Goal: Transaction & Acquisition: Purchase product/service

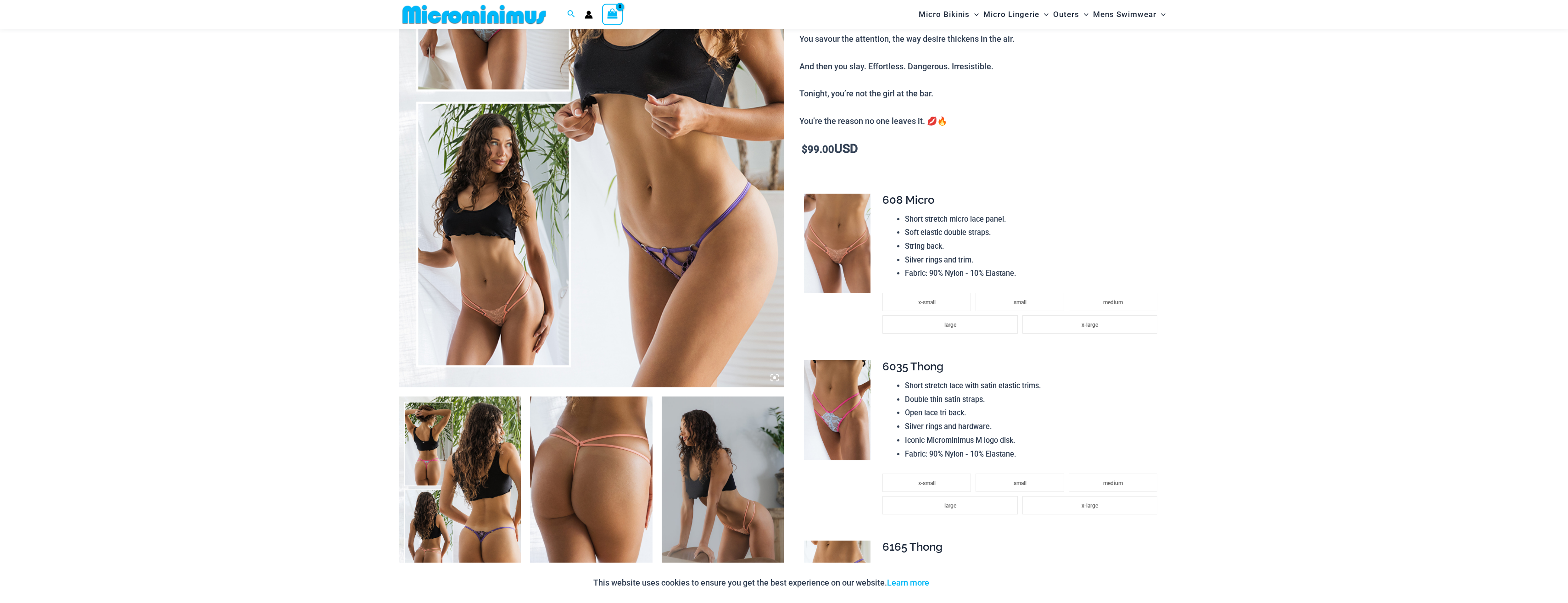
scroll to position [542, 0]
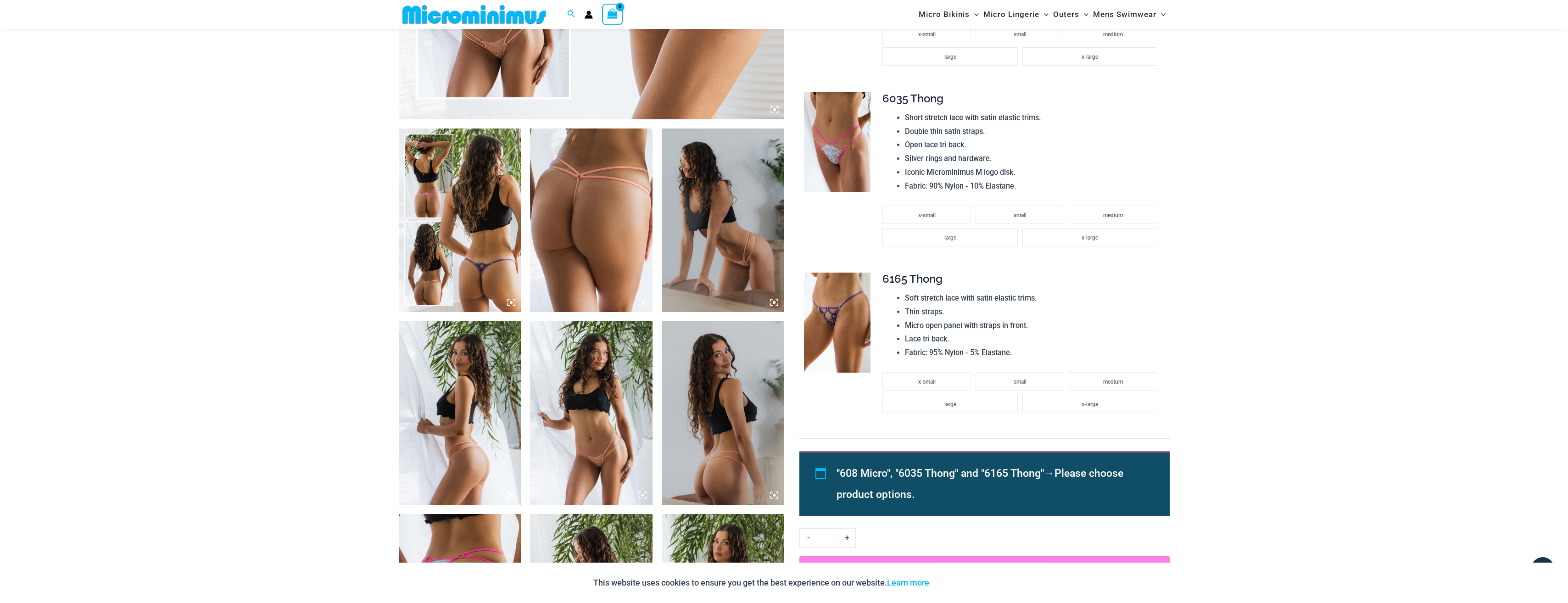
click at [441, 403] on img at bounding box center [460, 413] width 122 height 184
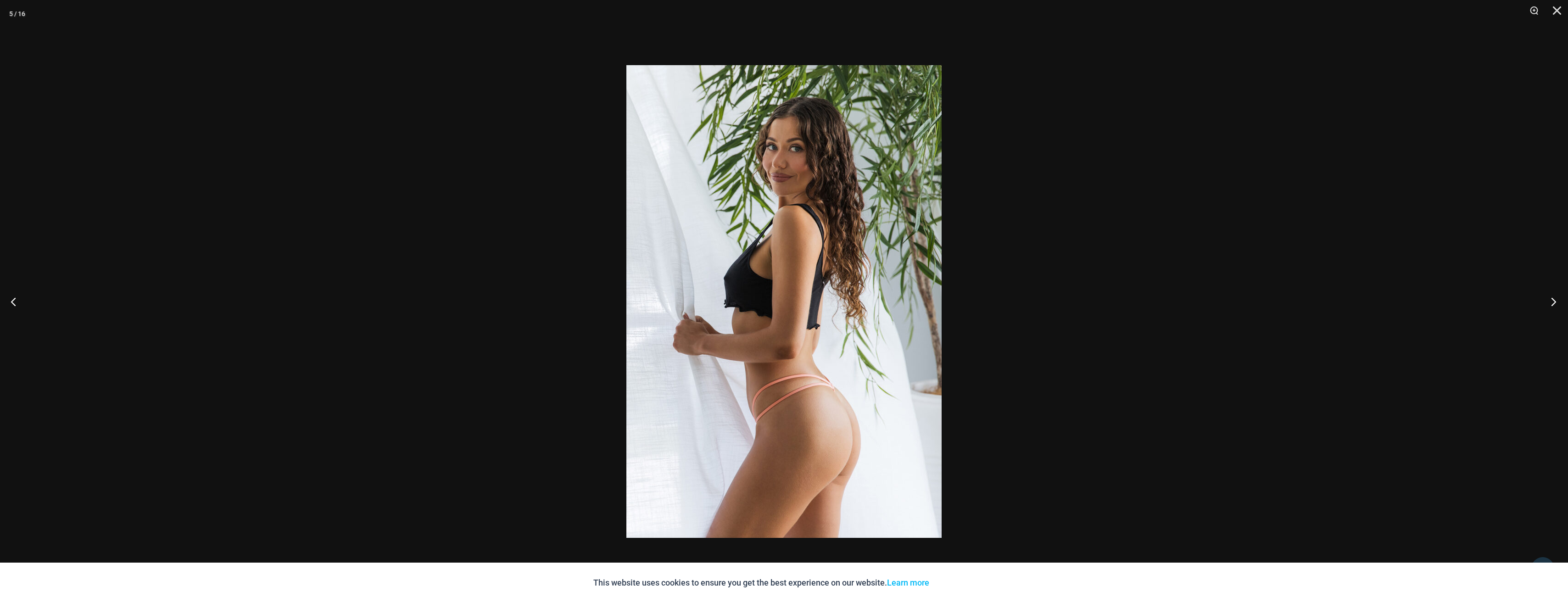
click at [1547, 297] on button "Next" at bounding box center [1550, 301] width 35 height 46
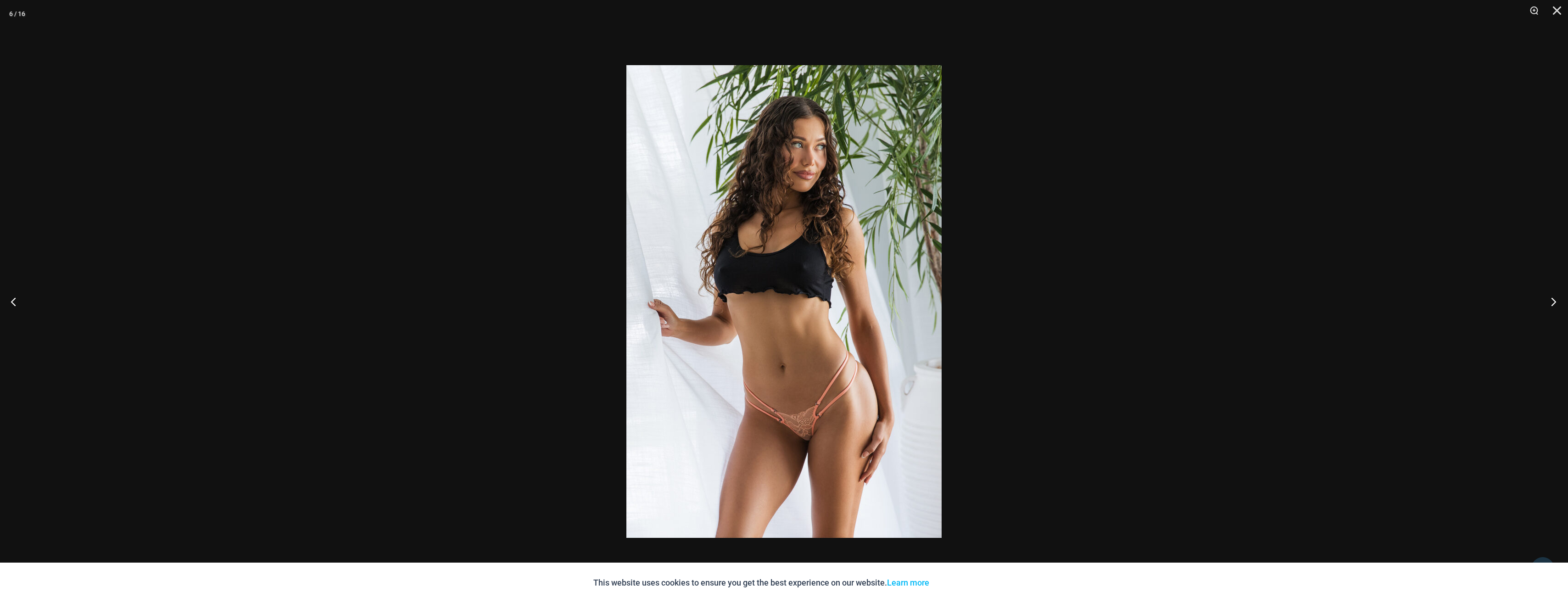
click at [1547, 297] on button "Next" at bounding box center [1550, 301] width 35 height 46
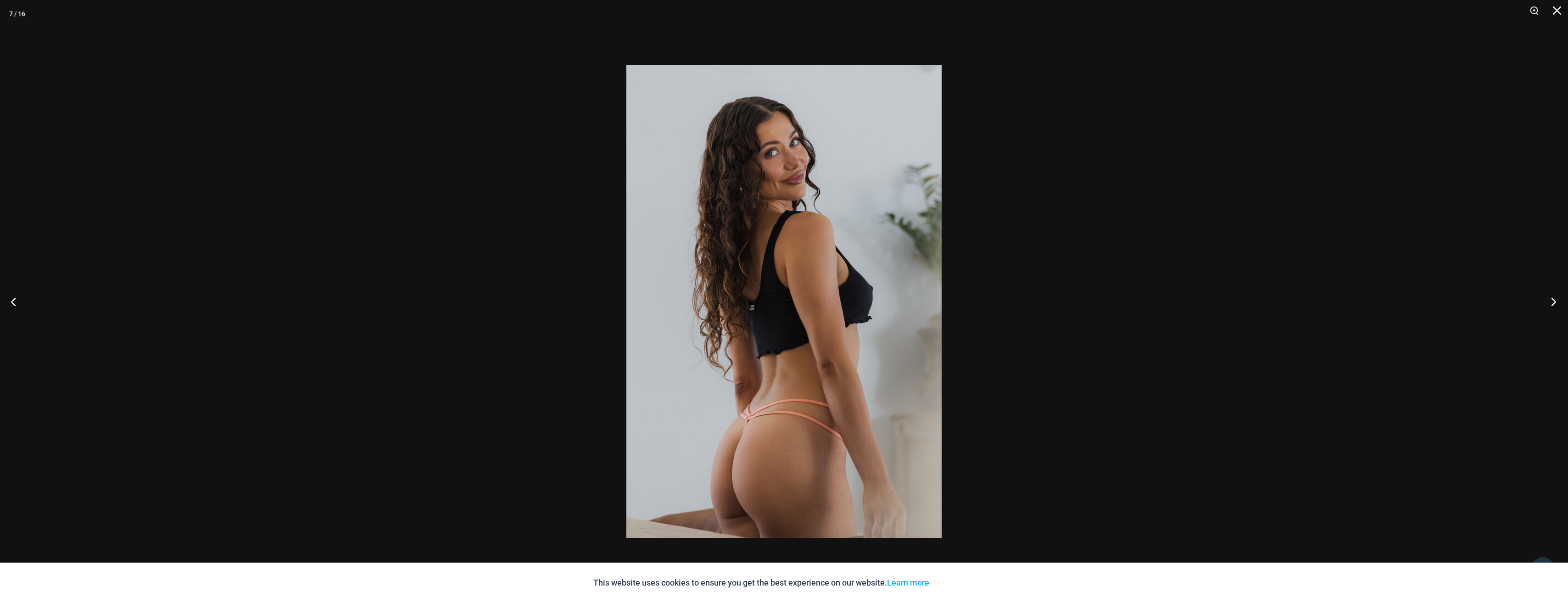
click at [1547, 297] on button "Next" at bounding box center [1550, 301] width 35 height 46
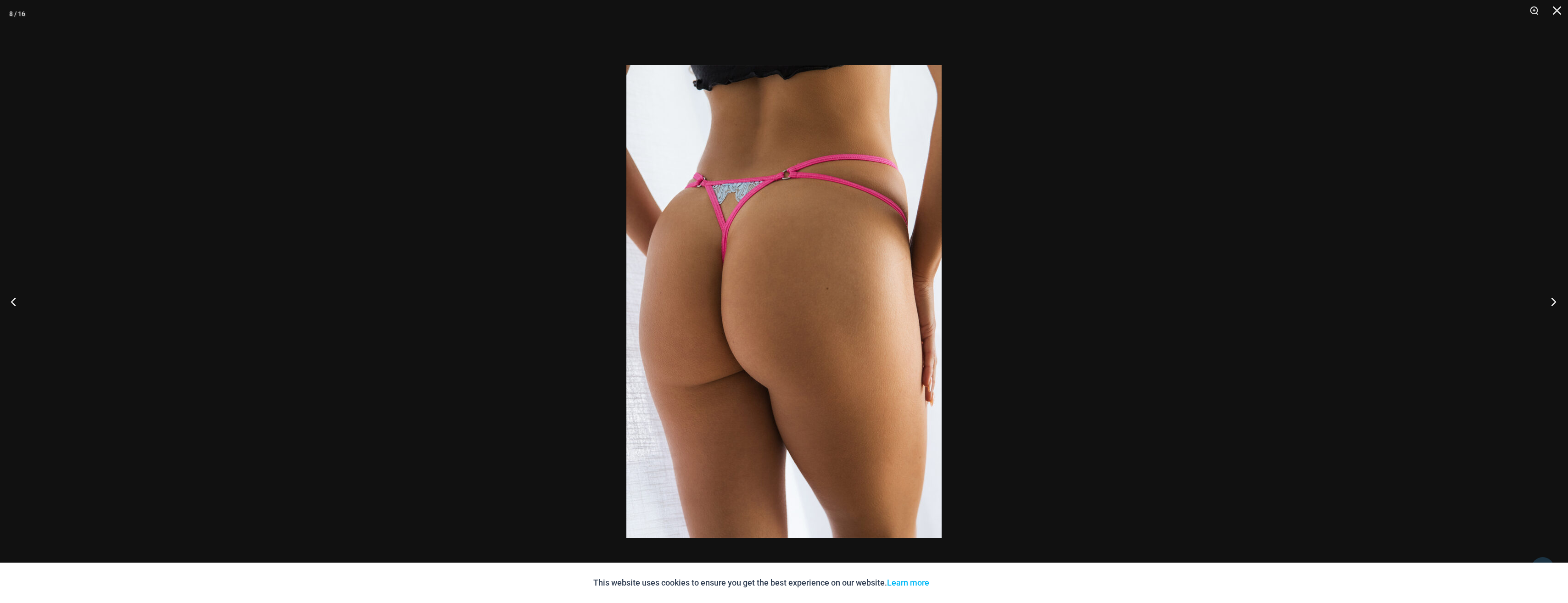
click at [1547, 297] on button "Next" at bounding box center [1550, 301] width 35 height 46
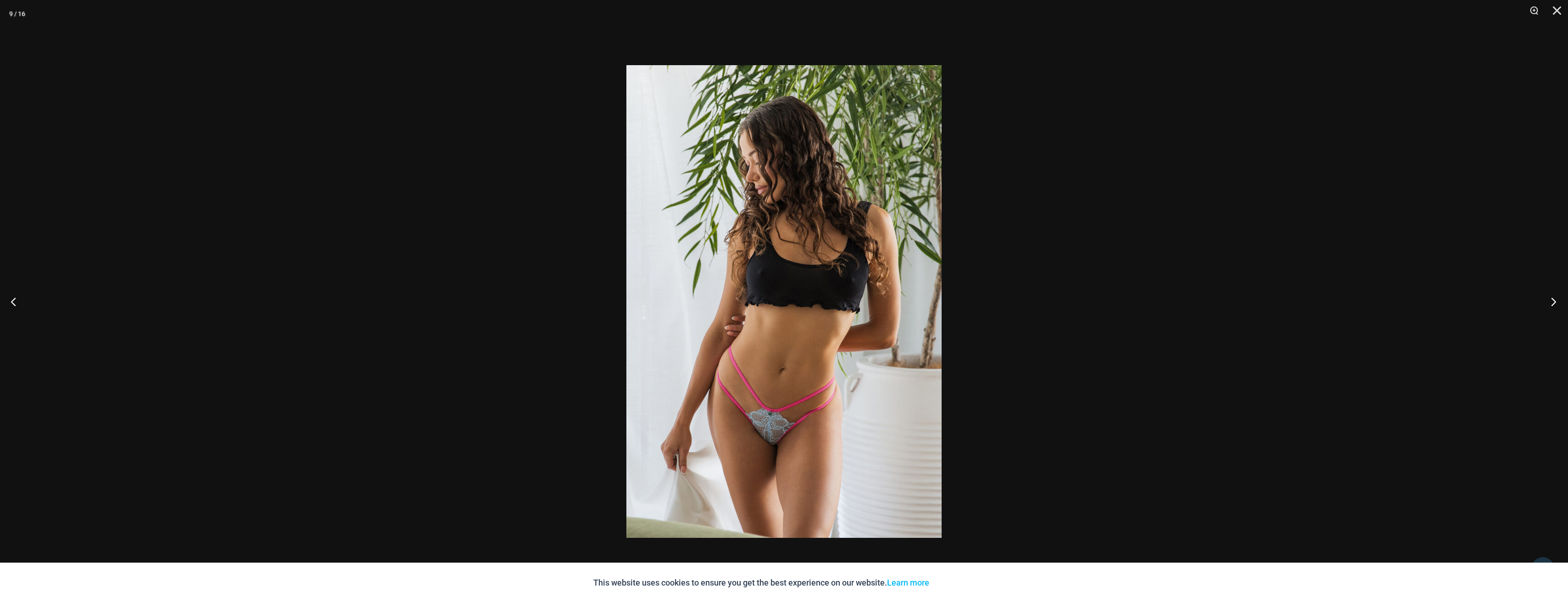
click at [1547, 297] on button "Next" at bounding box center [1550, 301] width 35 height 46
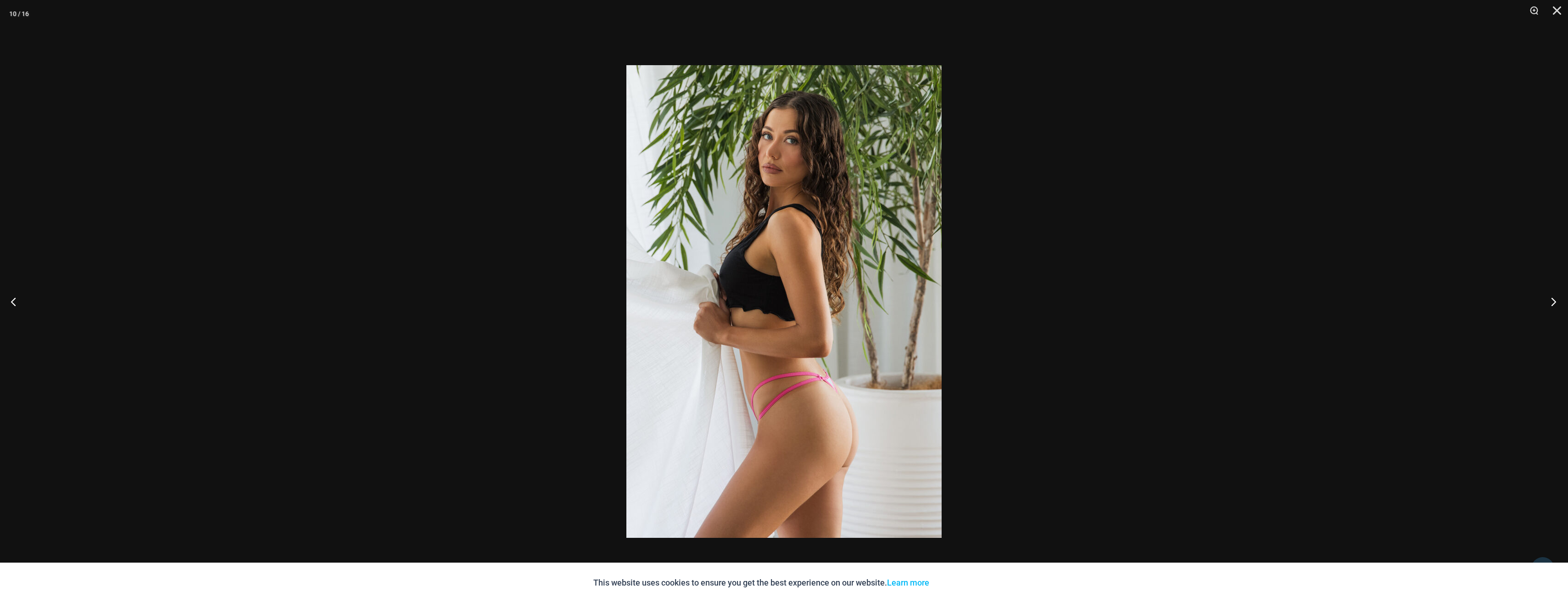
click at [1547, 297] on button "Next" at bounding box center [1550, 301] width 35 height 46
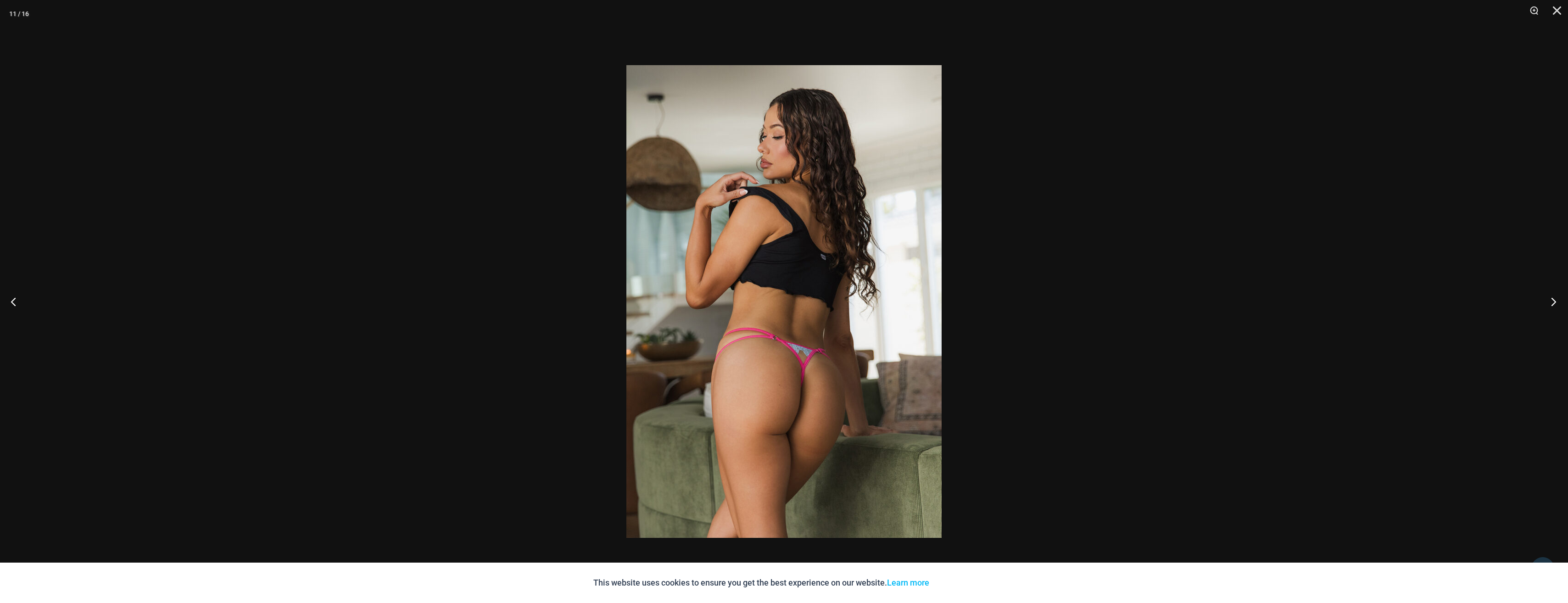
click at [1547, 297] on button "Next" at bounding box center [1550, 301] width 35 height 46
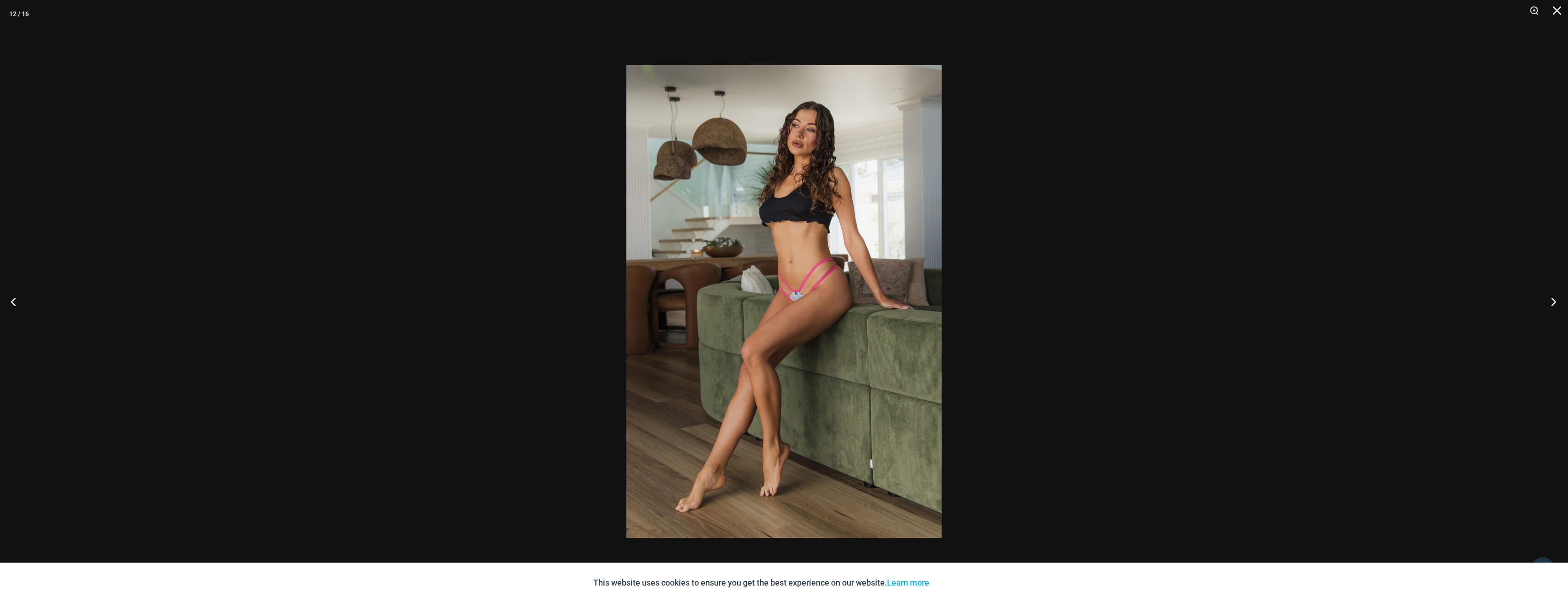
click at [1547, 297] on button "Next" at bounding box center [1550, 301] width 35 height 46
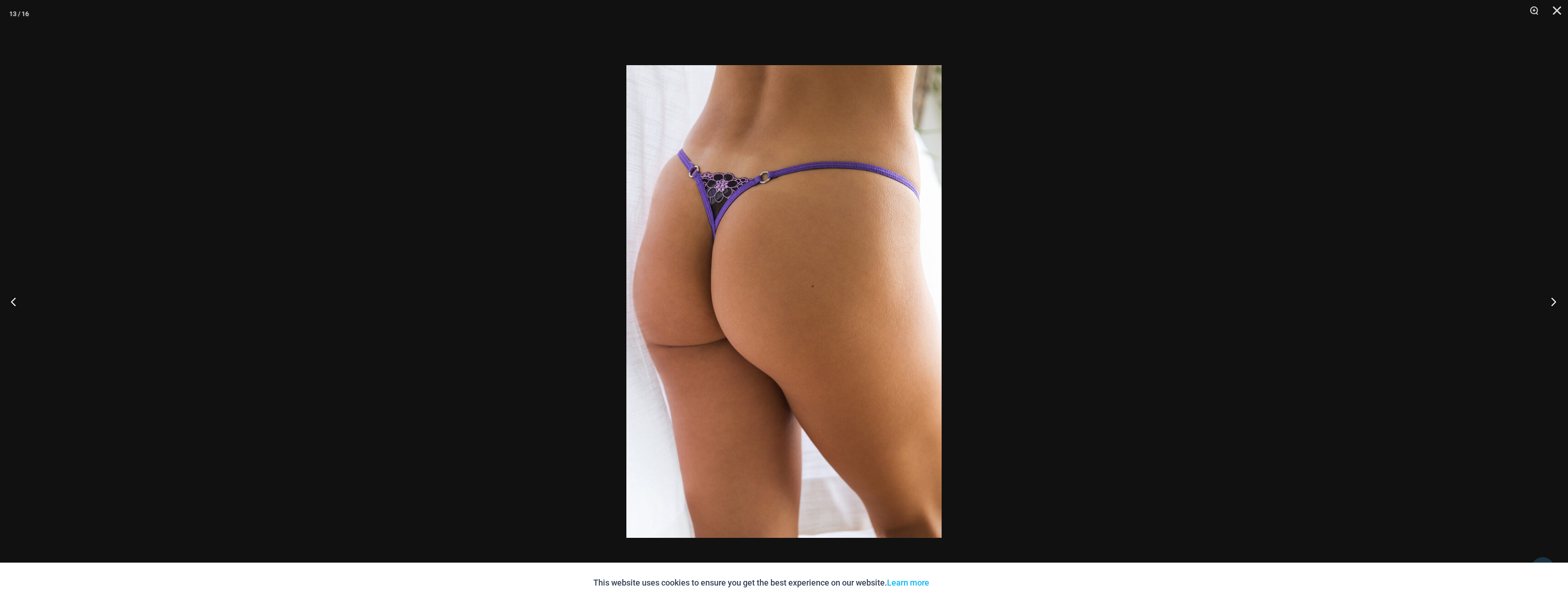
click at [1547, 297] on button "Next" at bounding box center [1550, 301] width 35 height 46
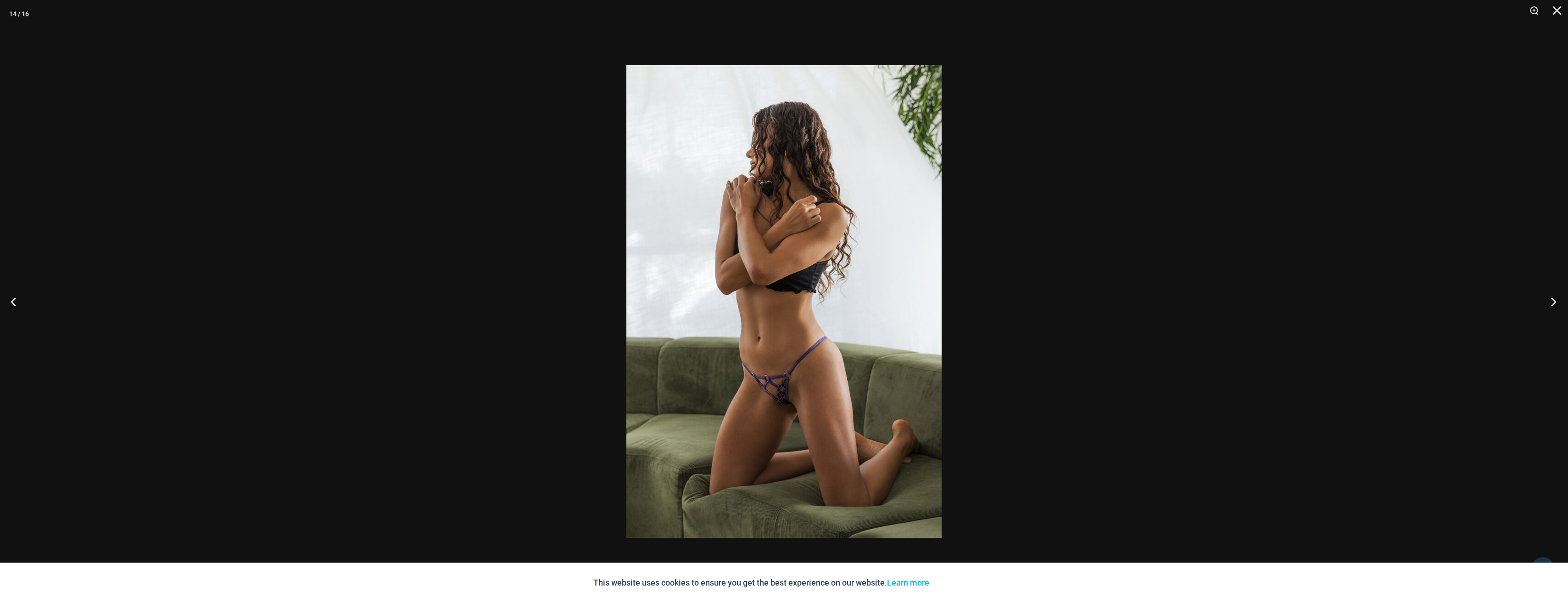
click at [1547, 297] on button "Next" at bounding box center [1550, 301] width 35 height 46
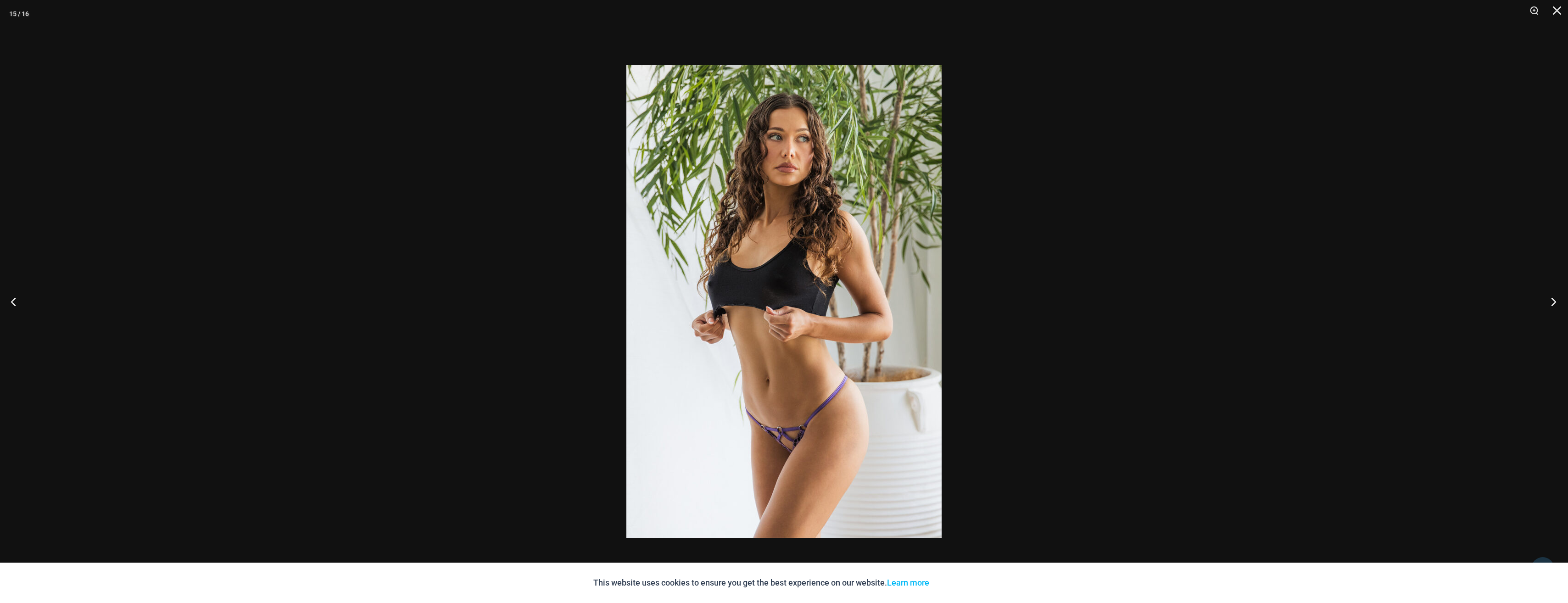
click at [1547, 297] on button "Next" at bounding box center [1550, 301] width 35 height 46
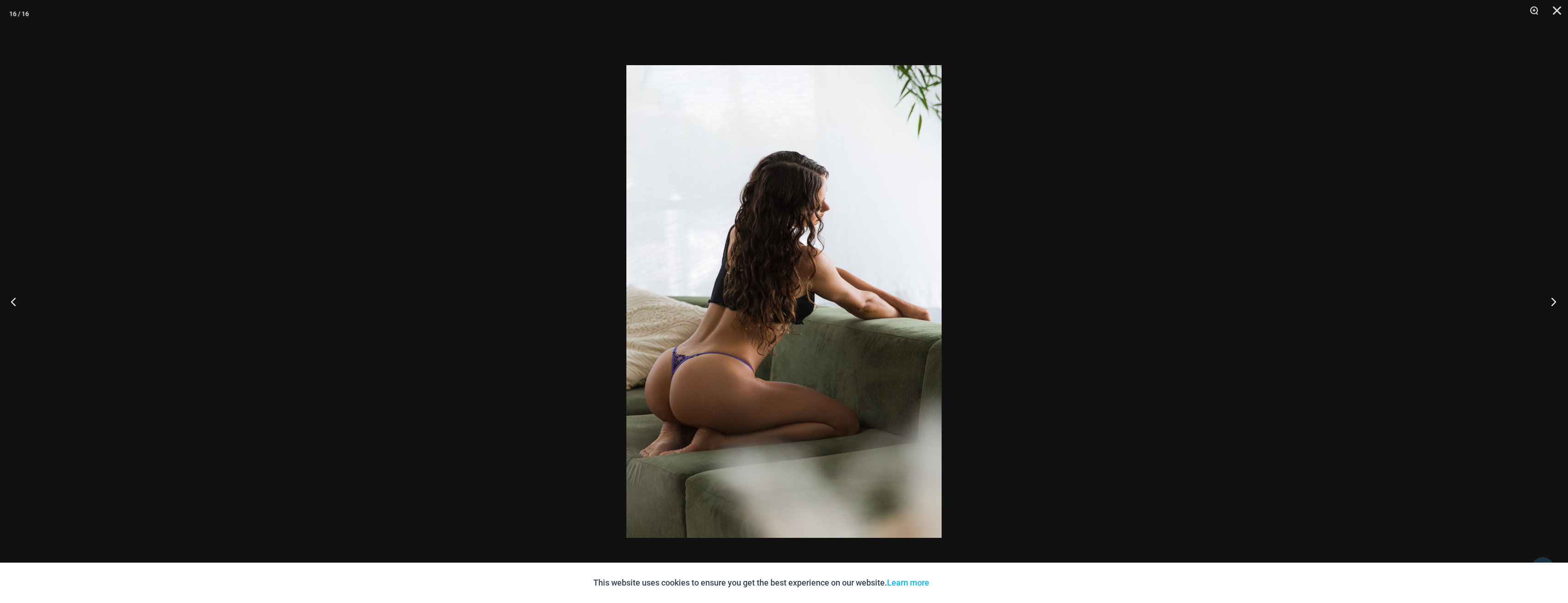
click at [1547, 297] on button "Next" at bounding box center [1550, 301] width 35 height 46
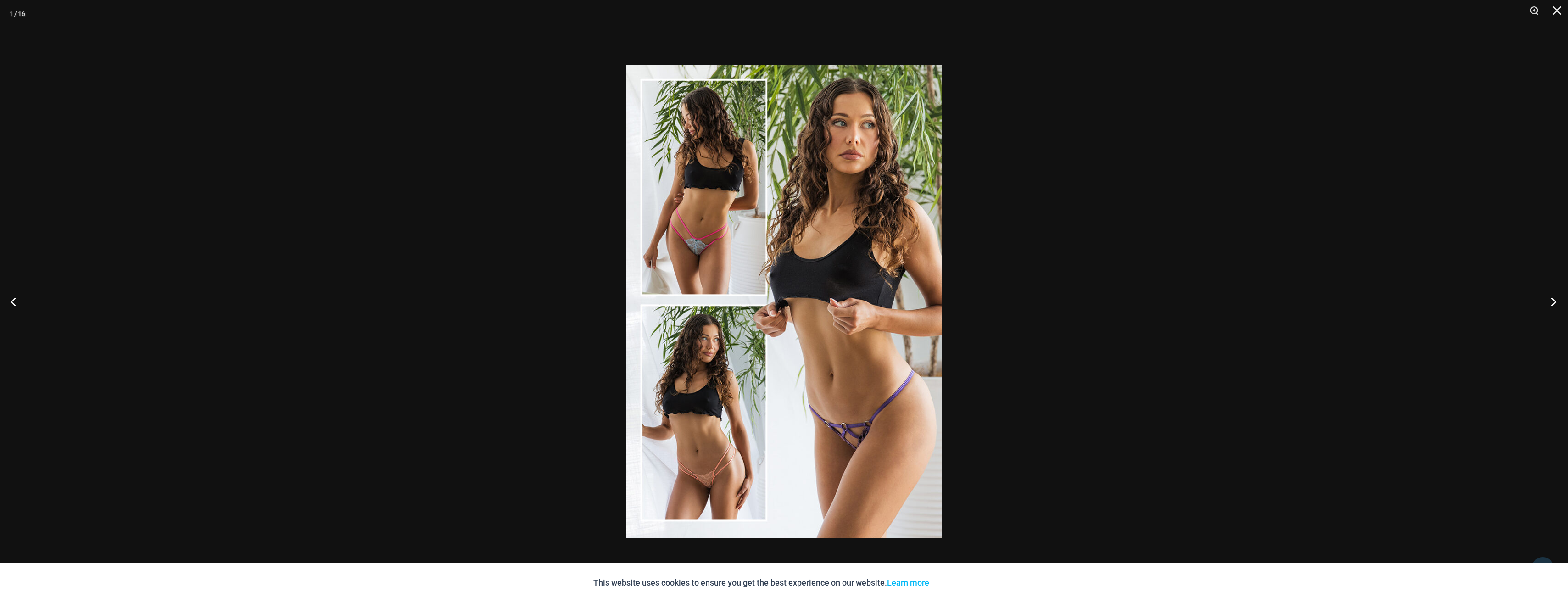
click at [1547, 297] on button "Next" at bounding box center [1550, 301] width 35 height 46
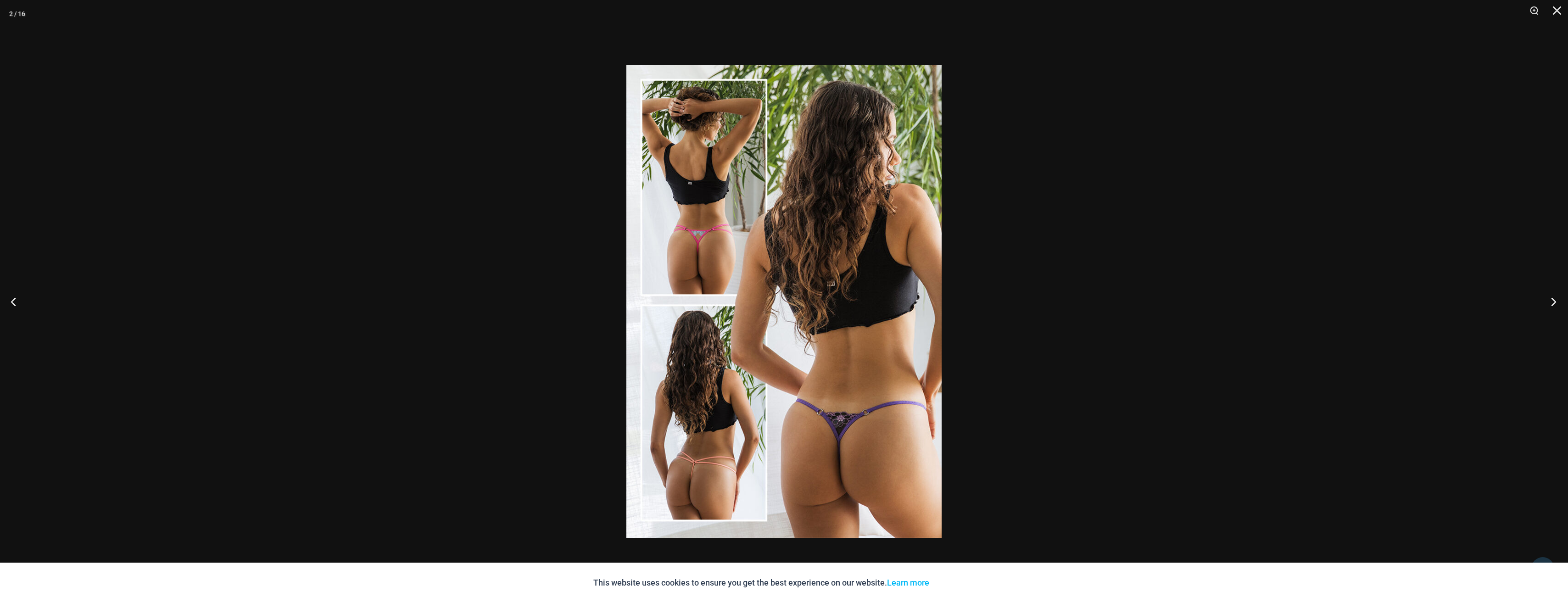
click at [1547, 297] on button "Next" at bounding box center [1550, 301] width 35 height 46
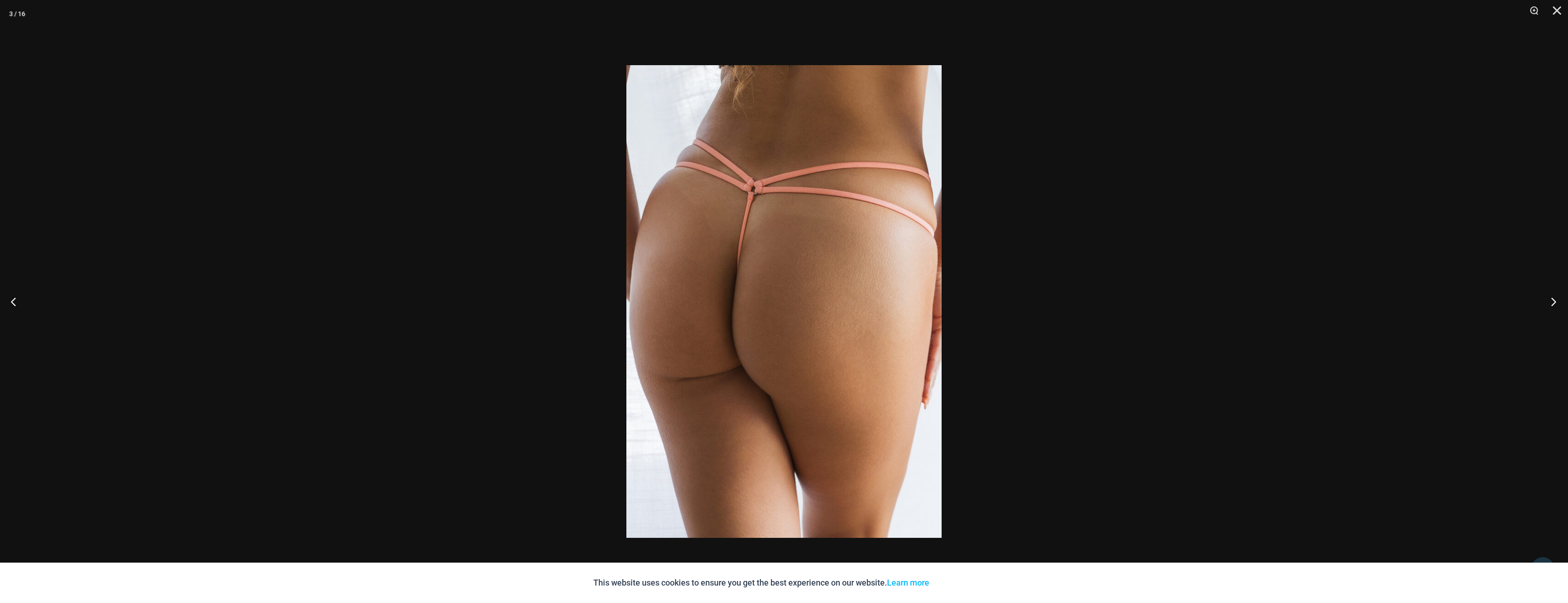
click at [1547, 297] on button "Next" at bounding box center [1550, 301] width 35 height 46
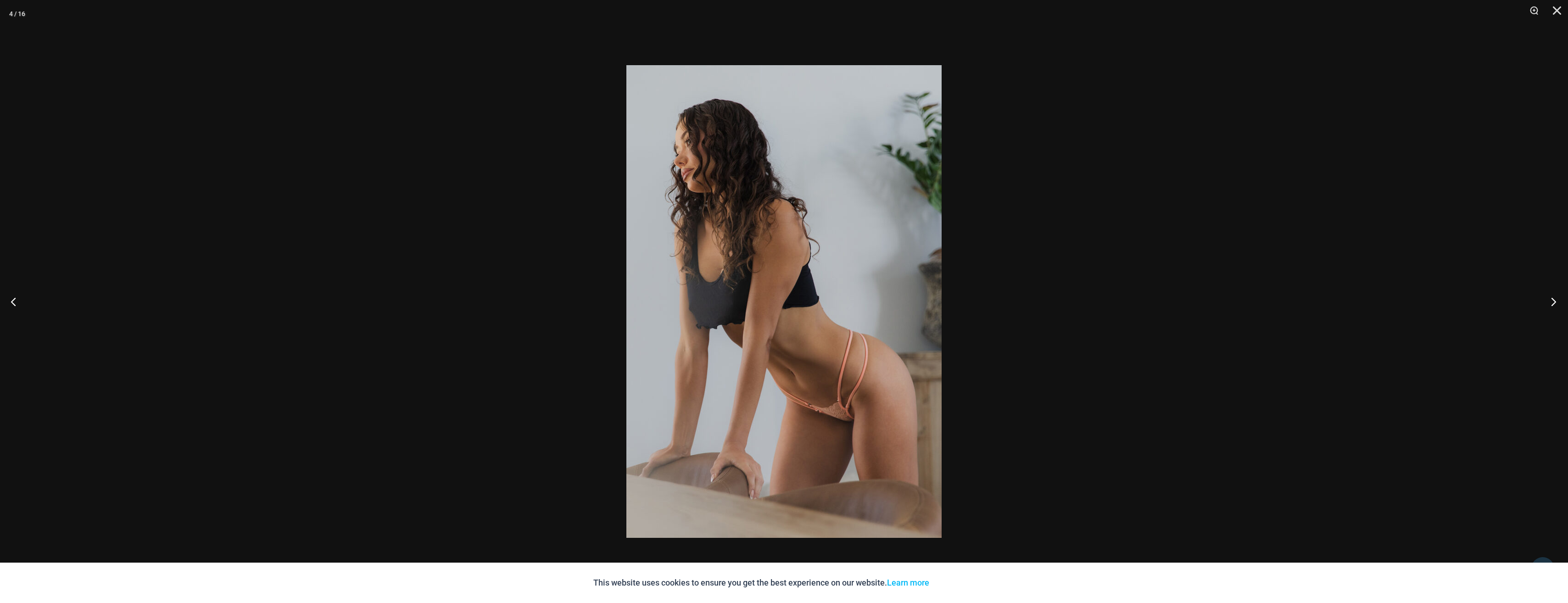
click at [1547, 297] on button "Next" at bounding box center [1550, 301] width 35 height 46
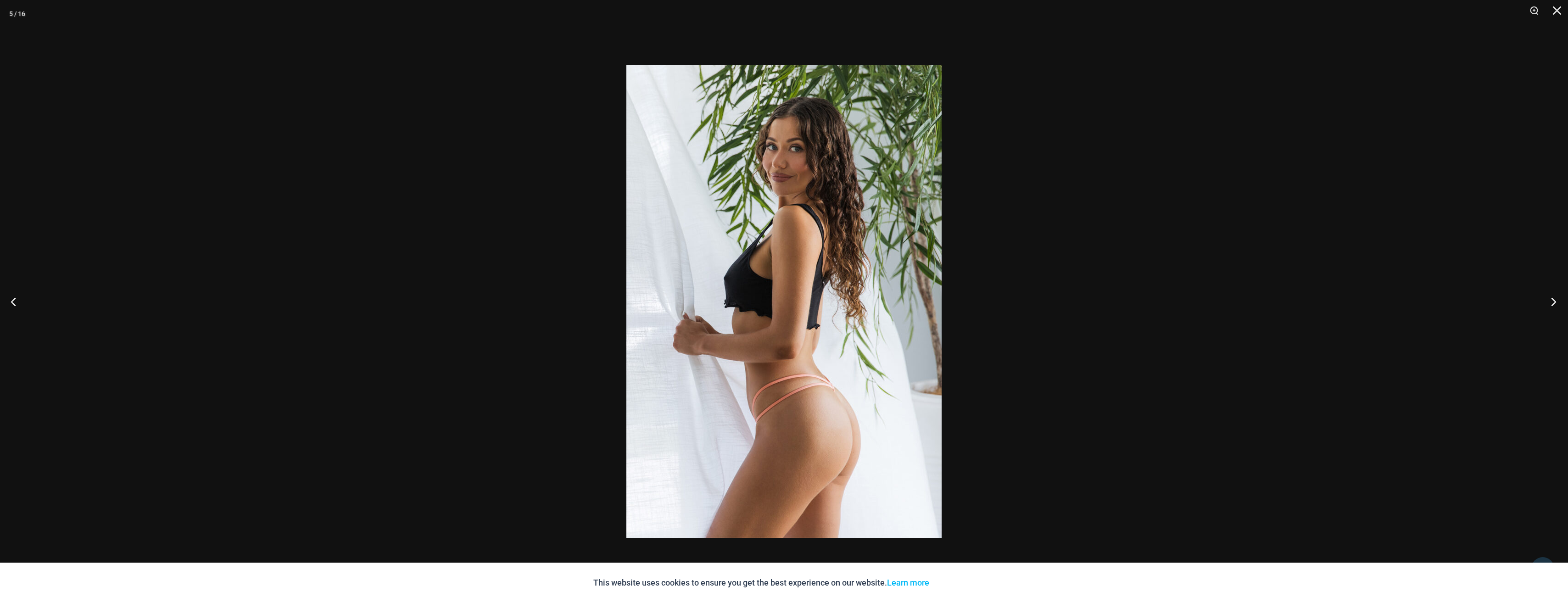
click at [1547, 297] on button "Next" at bounding box center [1550, 301] width 35 height 46
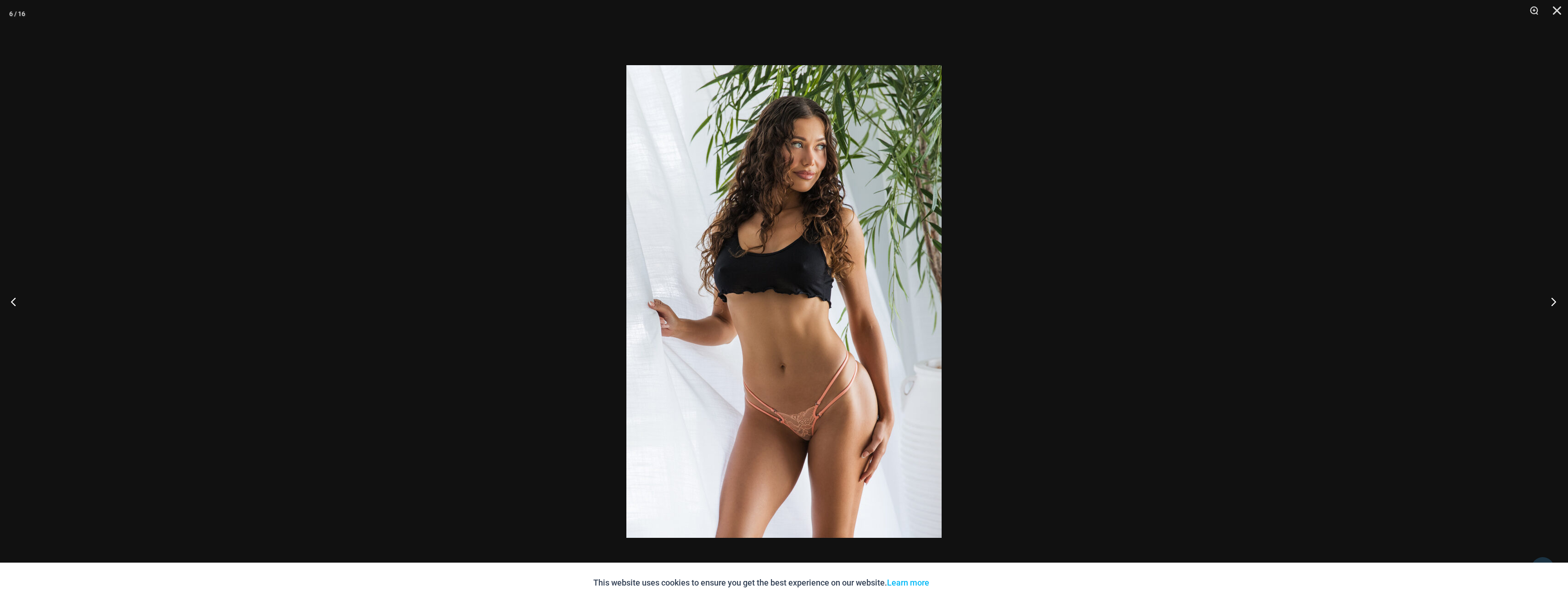
click at [1549, 291] on button "Next" at bounding box center [1550, 301] width 35 height 46
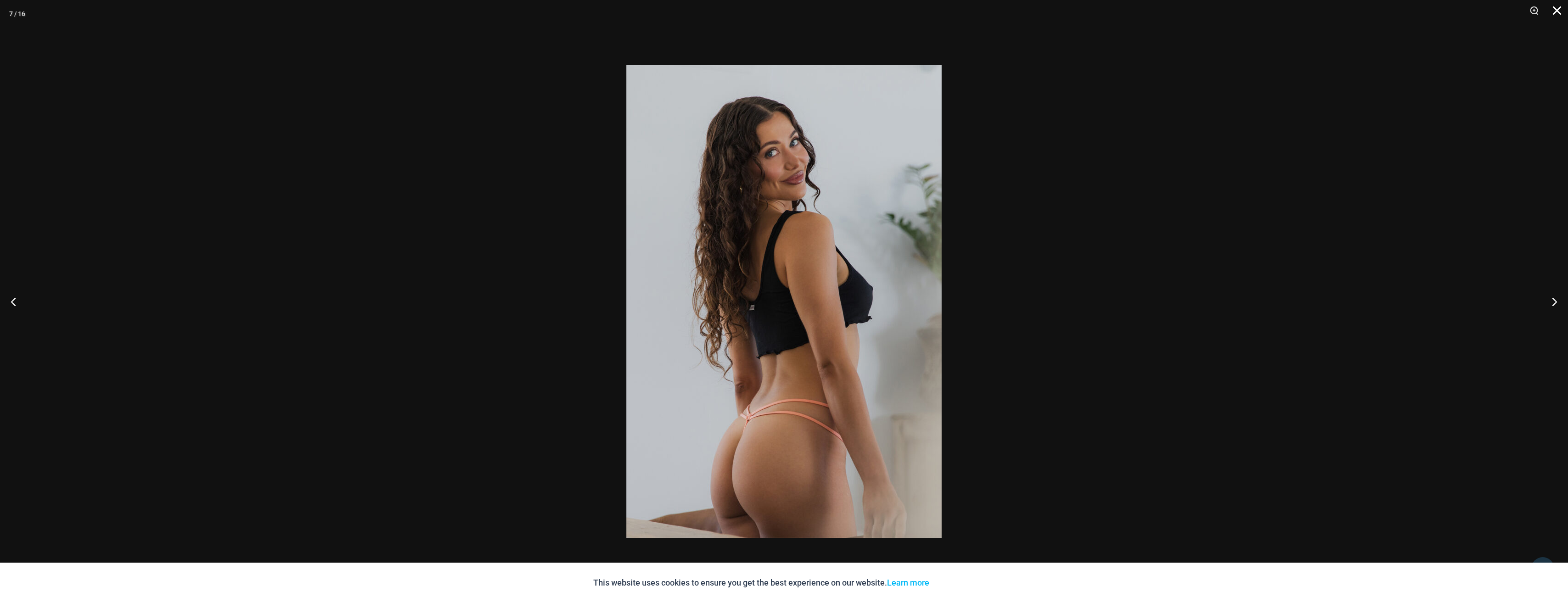
click at [1554, 11] on button "Close" at bounding box center [1554, 13] width 23 height 27
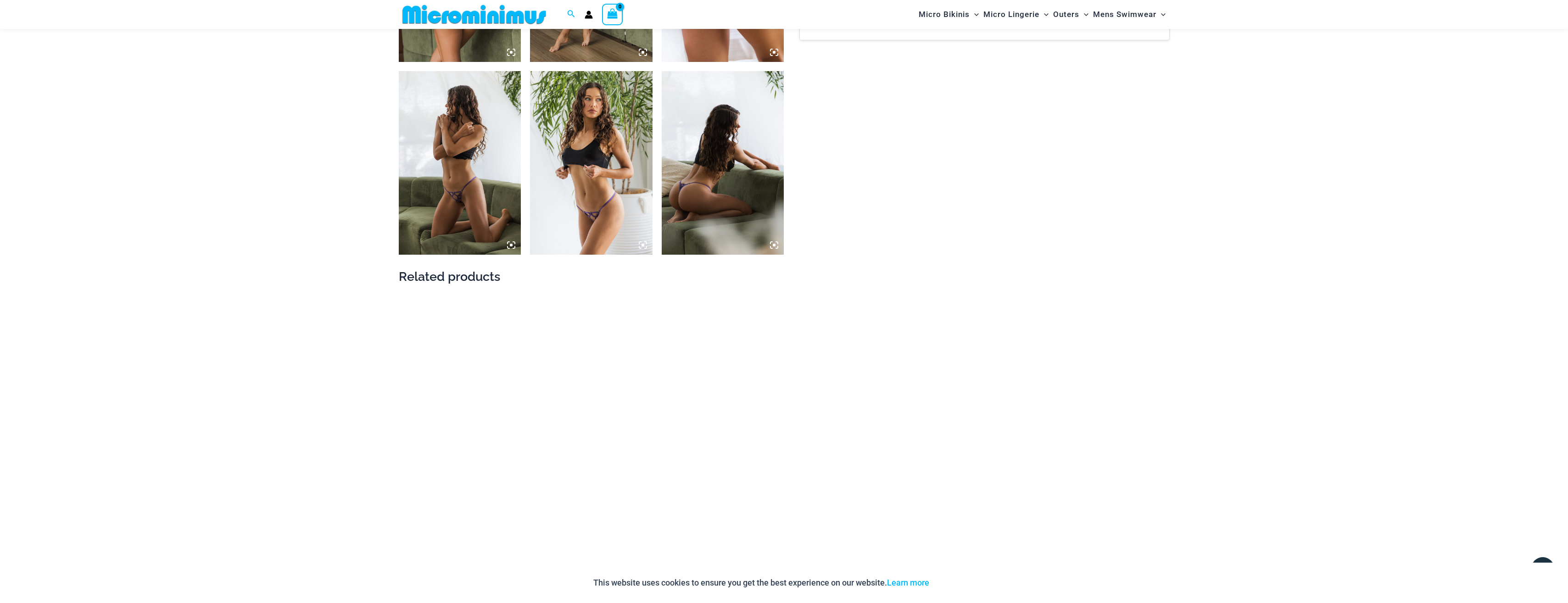
scroll to position [1505, 0]
